Goal: Task Accomplishment & Management: Use online tool/utility

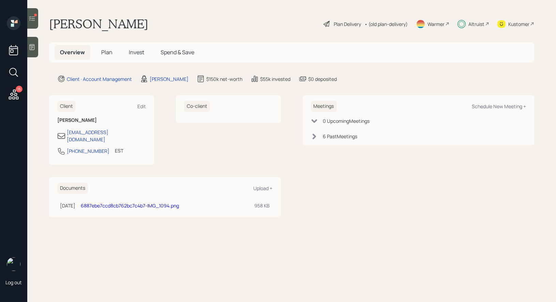
click at [36, 17] on div at bounding box center [32, 18] width 11 height 20
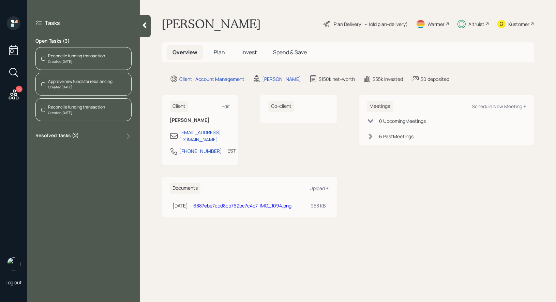
click at [95, 54] on div "Reconcile funding transaction" at bounding box center [76, 56] width 57 height 6
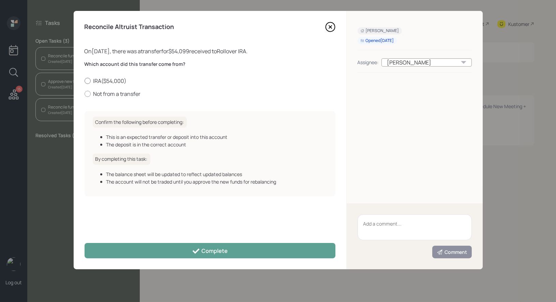
click at [87, 81] on div at bounding box center [87, 81] width 6 height 6
click at [84, 81] on input "IRA ( $54,000 )" at bounding box center [84, 80] width 0 height 0
radio input "true"
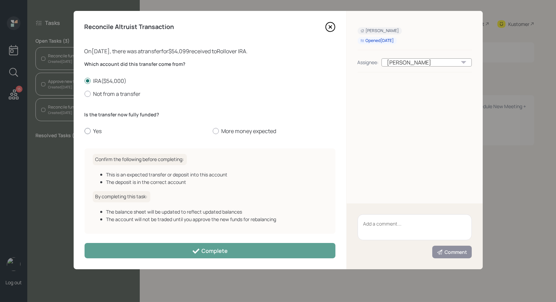
click at [86, 128] on div at bounding box center [87, 131] width 6 height 6
click at [84, 131] on input "Yes" at bounding box center [84, 131] width 0 height 0
radio input "true"
click at [216, 130] on div at bounding box center [216, 131] width 6 height 6
click at [213, 131] on input "More money expected" at bounding box center [212, 131] width 0 height 0
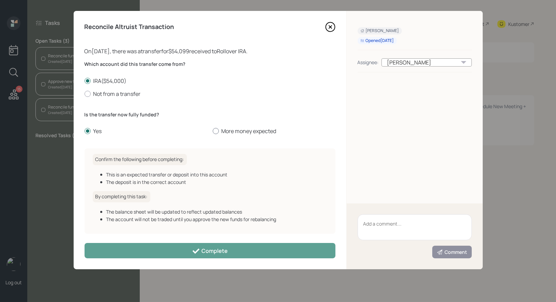
radio input "true"
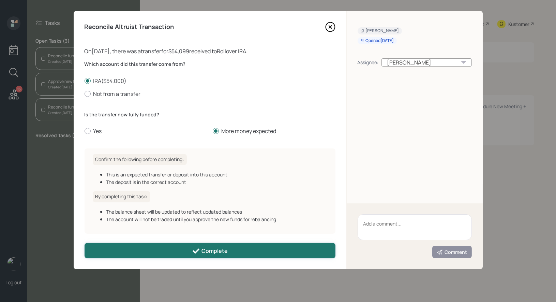
click at [154, 245] on button "Complete" at bounding box center [209, 250] width 251 height 15
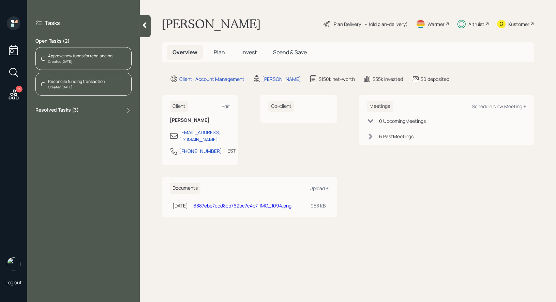
click at [87, 82] on div "Reconcile funding transaction" at bounding box center [76, 81] width 57 height 6
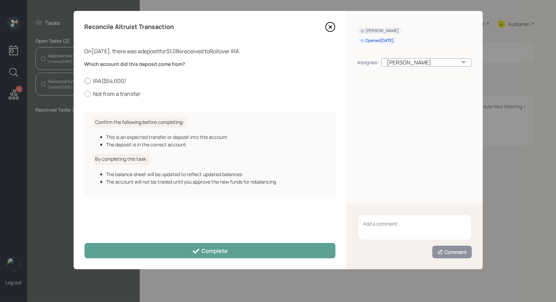
click at [88, 78] on div at bounding box center [87, 81] width 6 height 6
click at [84, 80] on input "IRA ( $54,000 )" at bounding box center [84, 80] width 0 height 0
radio input "true"
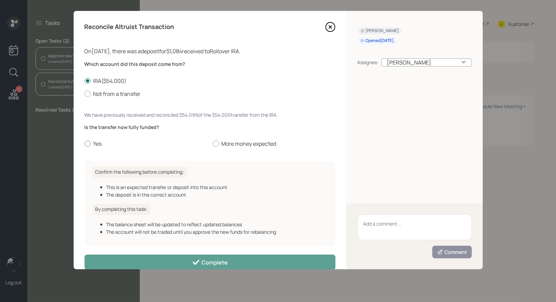
click at [86, 144] on div at bounding box center [87, 143] width 6 height 6
click at [84, 144] on input "Yes" at bounding box center [84, 143] width 0 height 0
radio input "true"
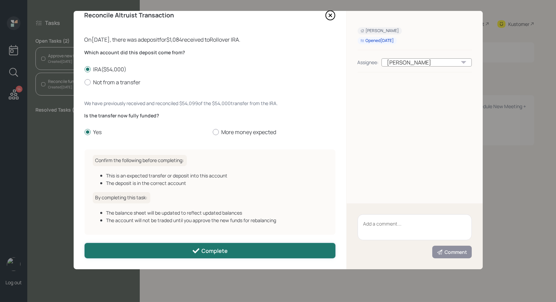
click at [126, 252] on button "Complete" at bounding box center [209, 250] width 251 height 15
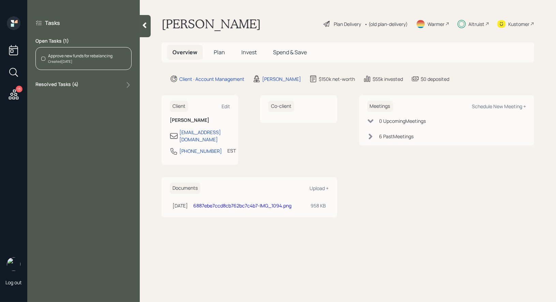
click at [95, 59] on div "Created [DATE]" at bounding box center [80, 61] width 64 height 5
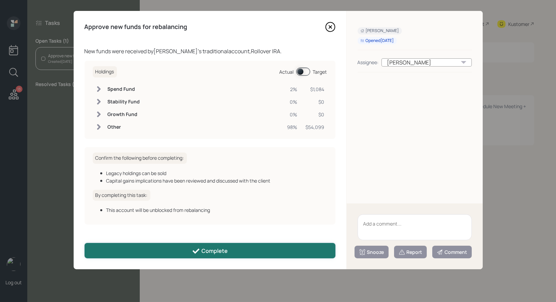
click at [194, 249] on icon at bounding box center [196, 251] width 8 height 8
